Goal: Task Accomplishment & Management: Manage account settings

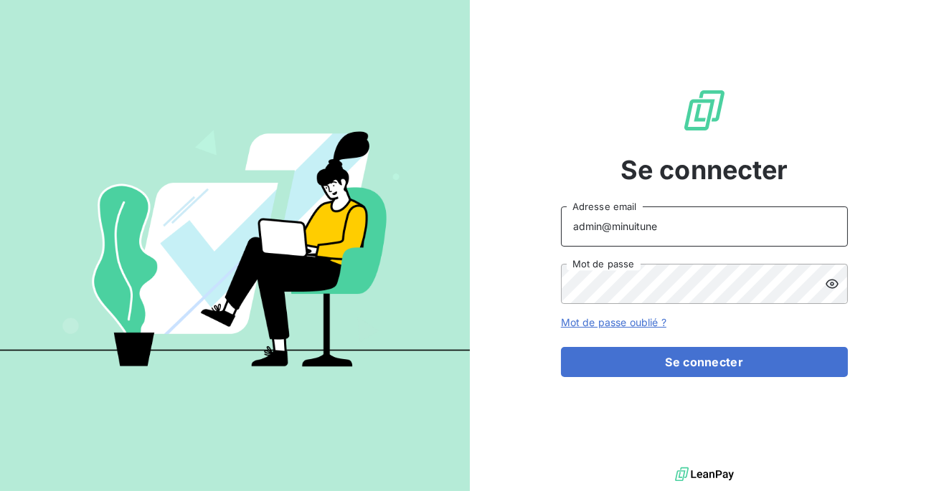
click at [696, 235] on input "admin@minuitune" at bounding box center [704, 227] width 287 height 40
type input "admin@lockimmo"
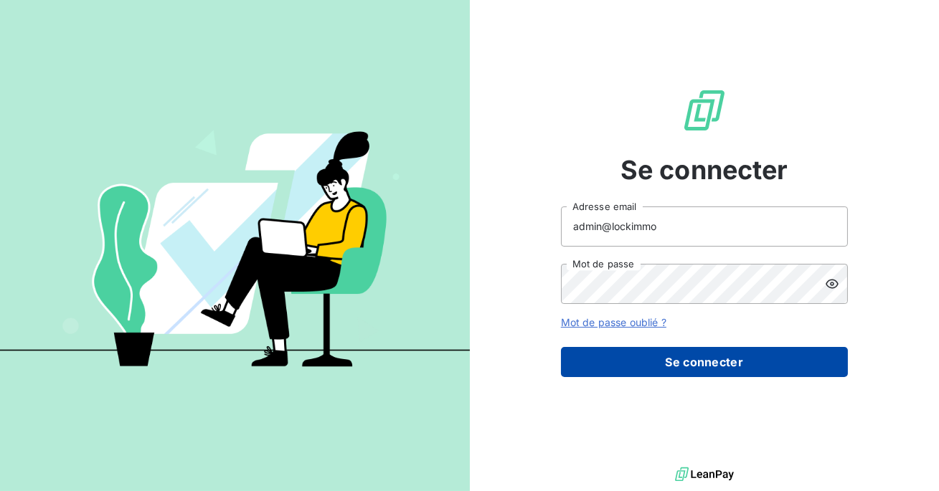
click at [660, 354] on button "Se connecter" at bounding box center [704, 362] width 287 height 30
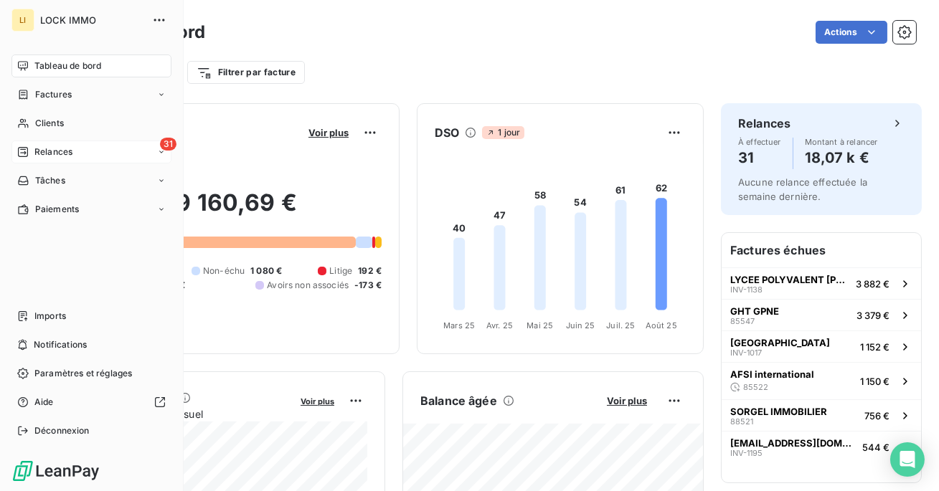
click at [28, 158] on div "Relances" at bounding box center [44, 152] width 55 height 13
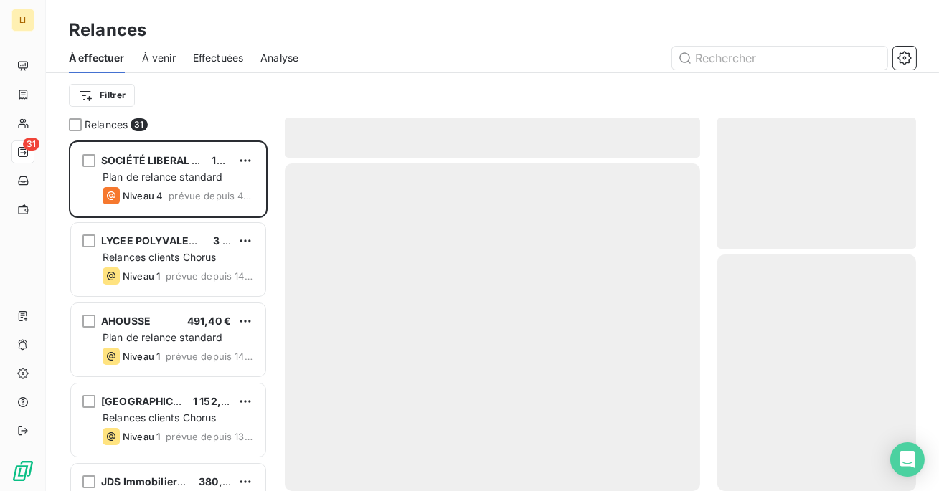
scroll to position [351, 199]
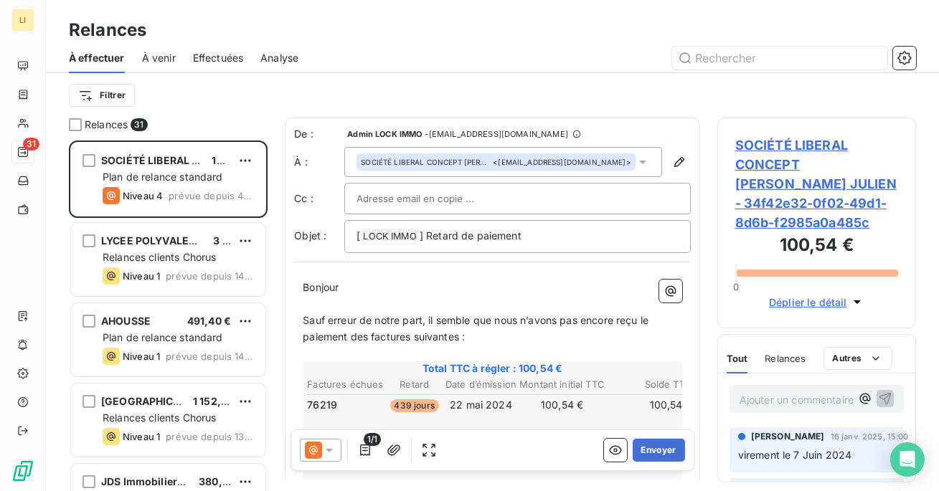
click at [216, 58] on span "Effectuées" at bounding box center [218, 58] width 51 height 14
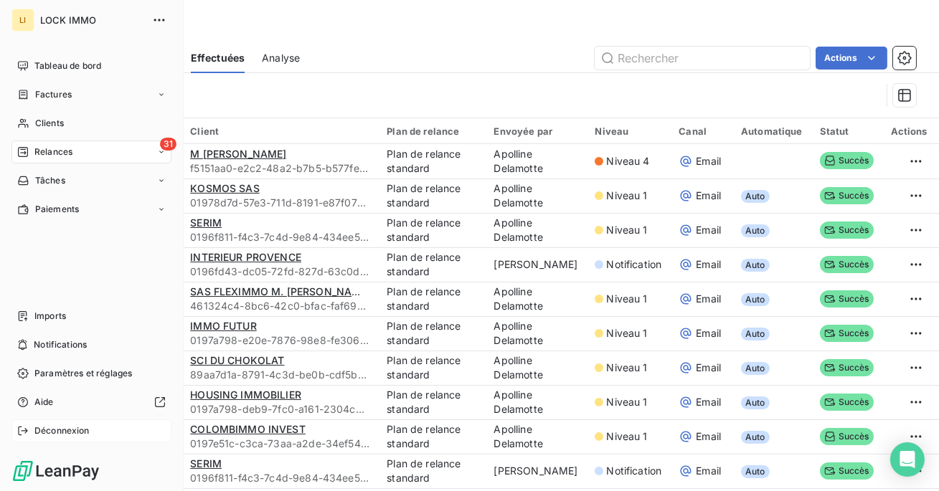
click at [37, 422] on div "Déconnexion" at bounding box center [91, 430] width 160 height 23
